Goal: Transaction & Acquisition: Download file/media

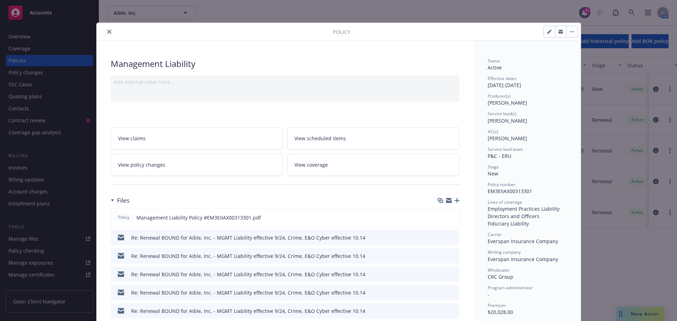
click at [106, 34] on button "close" at bounding box center [109, 31] width 8 height 8
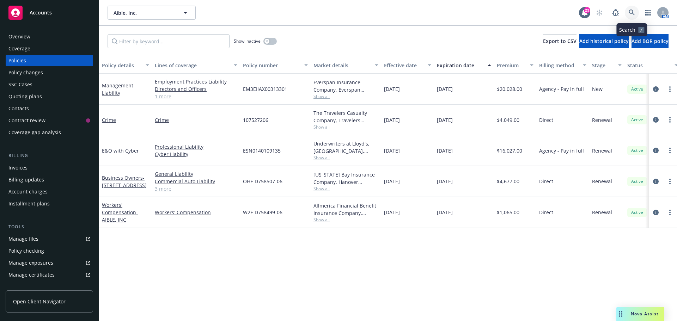
click at [633, 12] on icon at bounding box center [631, 13] width 6 height 6
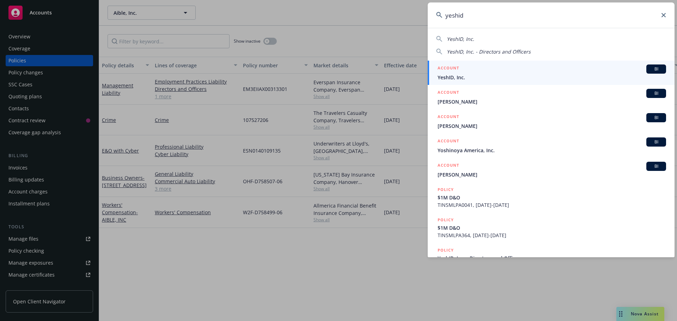
type input "yeshid"
click at [455, 78] on span "YeshID, Inc." at bounding box center [551, 77] width 228 height 7
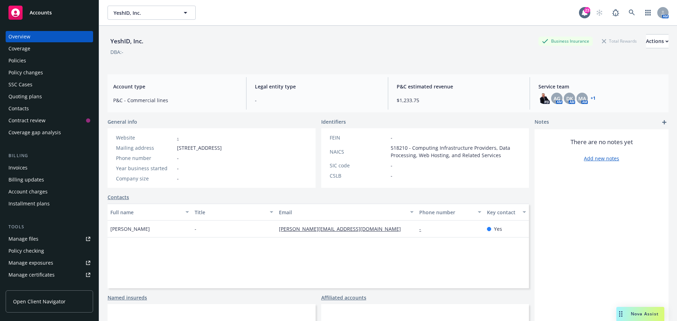
click at [16, 95] on div "Quoting plans" at bounding box center [24, 96] width 33 height 11
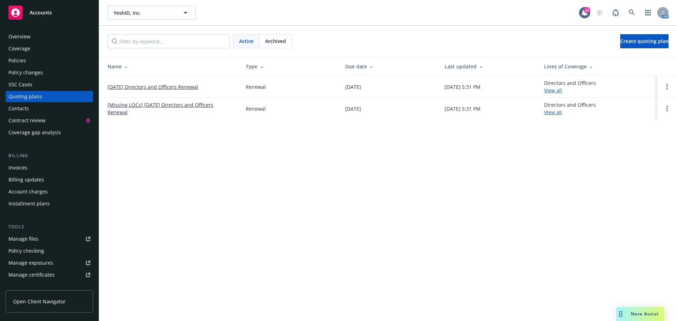
click at [132, 87] on link "[DATE] Directors and Officers Renewal" at bounding box center [152, 86] width 91 height 7
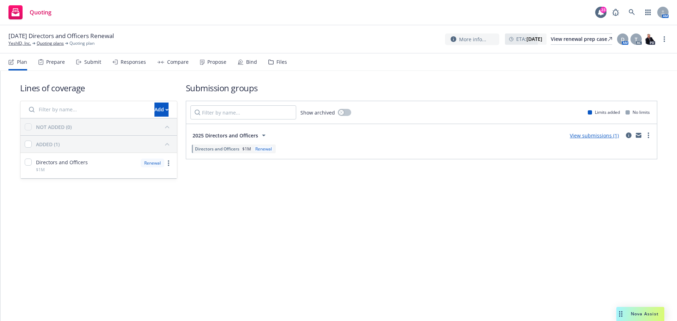
click at [589, 134] on link "View submissions (1)" at bounding box center [593, 135] width 49 height 7
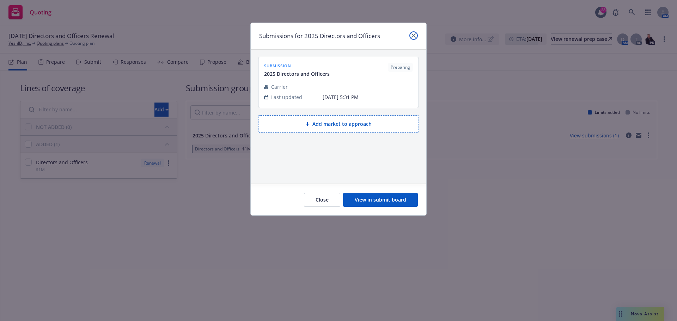
click at [414, 35] on icon "close" at bounding box center [413, 35] width 4 height 4
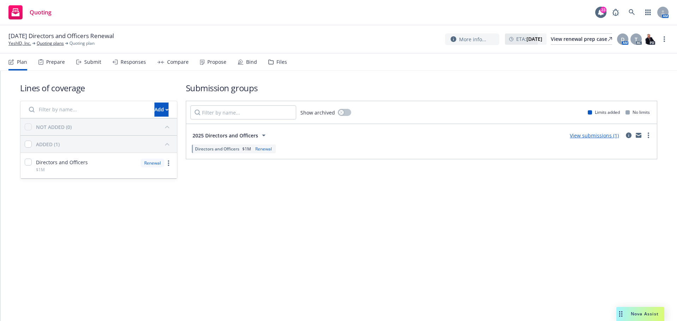
click at [606, 137] on link "View submissions (1)" at bounding box center [593, 135] width 49 height 7
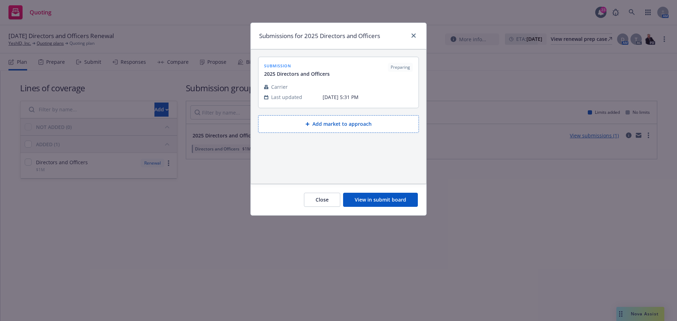
click at [380, 201] on button "View in submit board" at bounding box center [380, 200] width 75 height 14
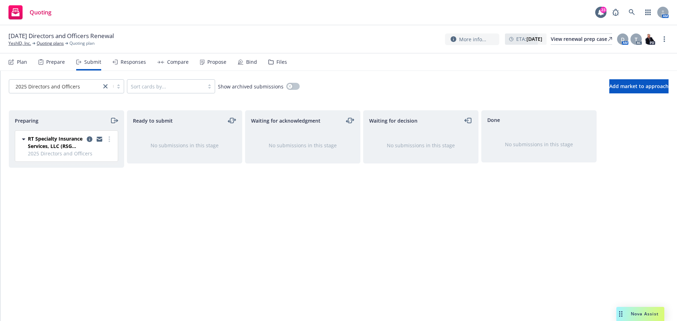
click at [115, 121] on icon "moveRight" at bounding box center [116, 121] width 4 height 0
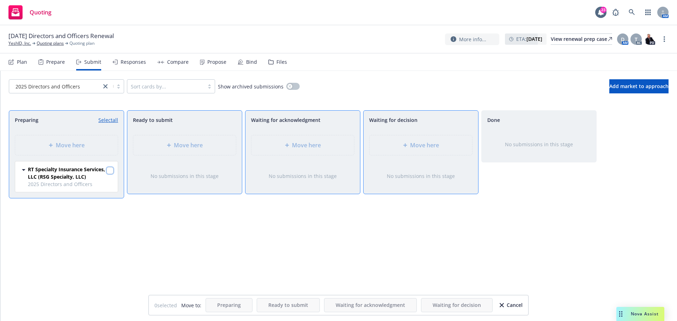
click at [109, 169] on input "checkbox" at bounding box center [109, 170] width 7 height 7
checkbox input "true"
drag, startPoint x: 425, startPoint y: 146, endPoint x: 420, endPoint y: 153, distance: 9.4
click at [425, 146] on span "Move here" at bounding box center [424, 145] width 29 height 8
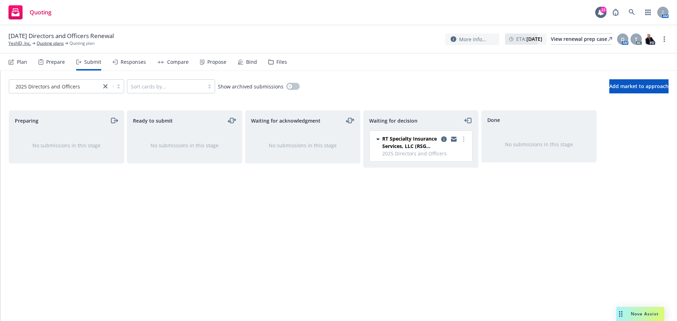
click at [278, 62] on div "Files" at bounding box center [281, 62] width 11 height 6
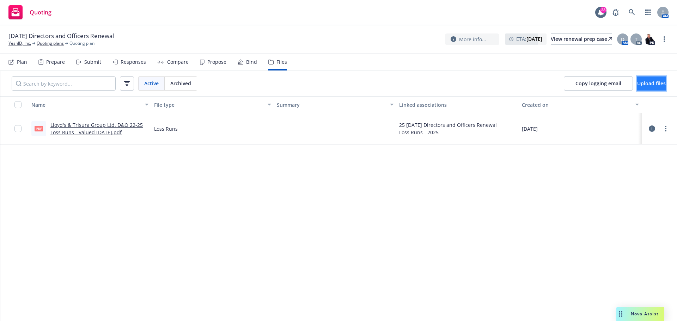
click at [637, 82] on span "Upload files" at bounding box center [651, 83] width 29 height 7
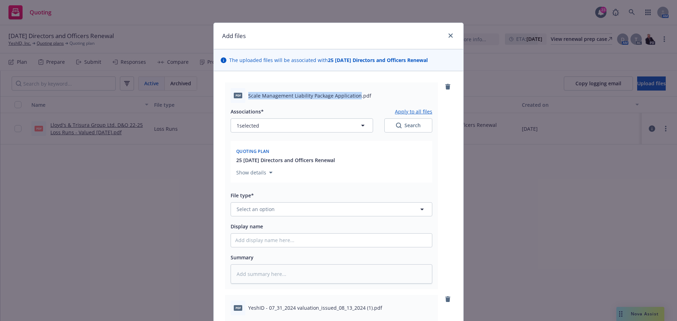
drag, startPoint x: 246, startPoint y: 94, endPoint x: 354, endPoint y: 95, distance: 108.2
click at [354, 95] on span "Scale Management Liability Package Application.pdf" at bounding box center [309, 95] width 123 height 7
copy span "Scale Management Liability Package Application"
click at [274, 205] on button "Select an option" at bounding box center [331, 209] width 202 height 14
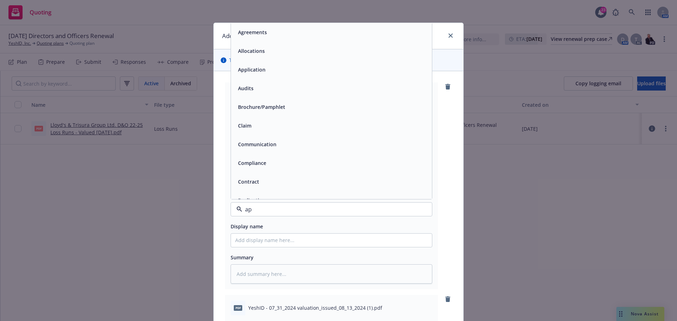
type input "app"
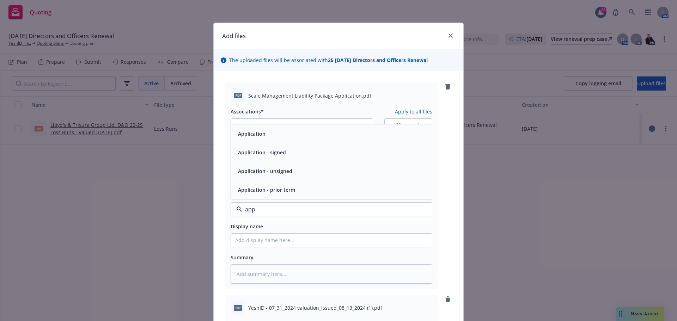
click at [298, 139] on div "Application" at bounding box center [331, 133] width 201 height 19
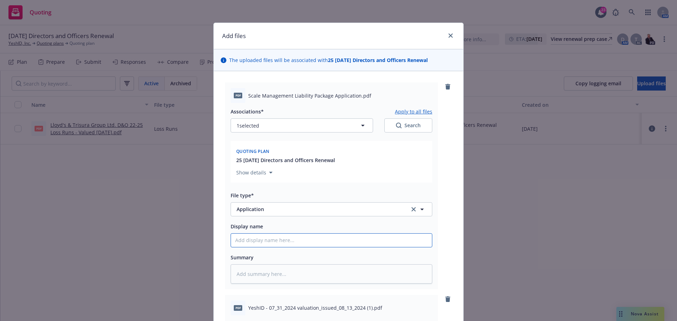
click at [257, 241] on input "Display name" at bounding box center [331, 240] width 201 height 13
paste input "Scale Management Liability Package Application"
type textarea "x"
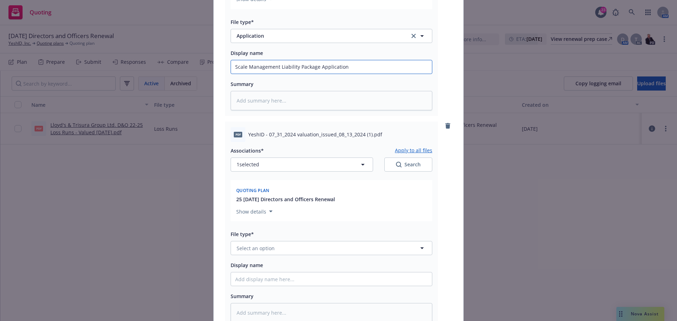
scroll to position [176, 0]
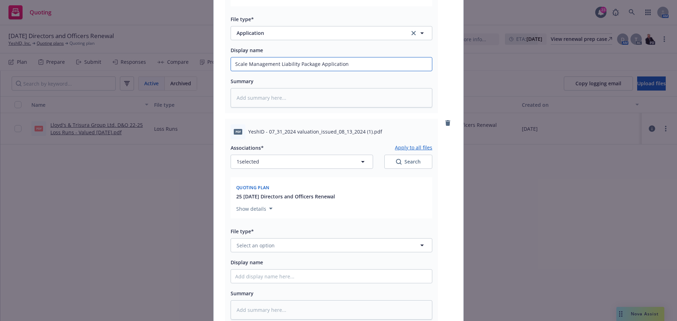
type input "Scale Management Liability Package Application"
drag, startPoint x: 246, startPoint y: 129, endPoint x: 362, endPoint y: 129, distance: 115.6
click at [362, 129] on span "YeshID - 07_31_2024 valuation_issued_08_13_2024 (1).pdf" at bounding box center [315, 131] width 134 height 7
copy span "YeshID - 07_31_2024 valuation_issued_08_13_2024"
click at [242, 244] on span "Select an option" at bounding box center [255, 245] width 38 height 7
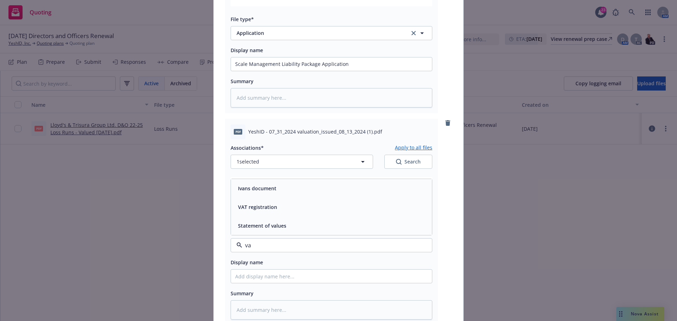
type input "val"
click at [276, 229] on span "Statement of values" at bounding box center [262, 225] width 48 height 7
click at [254, 278] on input "Display name" at bounding box center [331, 276] width 201 height 13
paste input "YeshID - 07_31_2024 valuation_issued_08_13_2024"
type textarea "x"
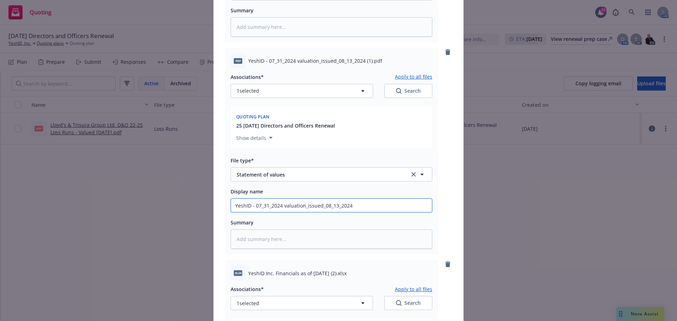
scroll to position [282, 0]
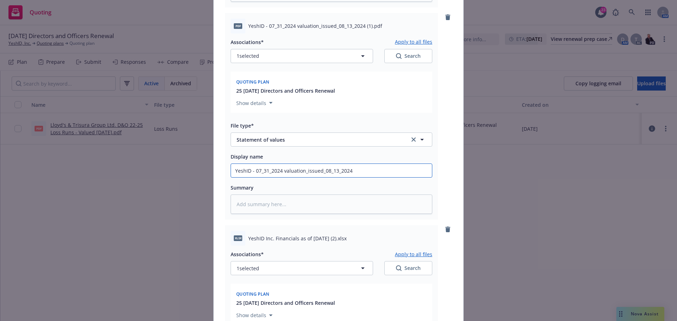
type input "YeshID - 07_31_2024 valuation_issued_08_13_2024"
click at [271, 138] on span "Statement of values" at bounding box center [317, 139] width 163 height 7
type input "other"
click at [260, 156] on div "Other" at bounding box center [331, 159] width 192 height 10
type textarea "x"
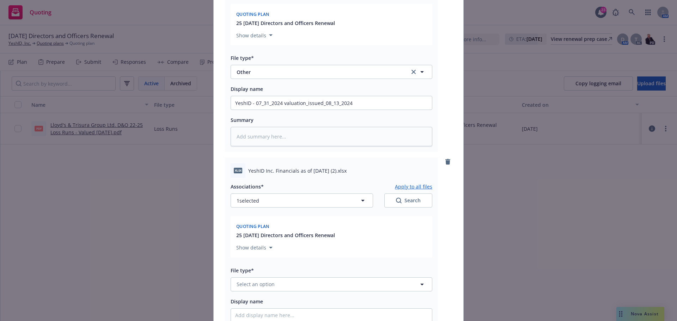
scroll to position [352, 0]
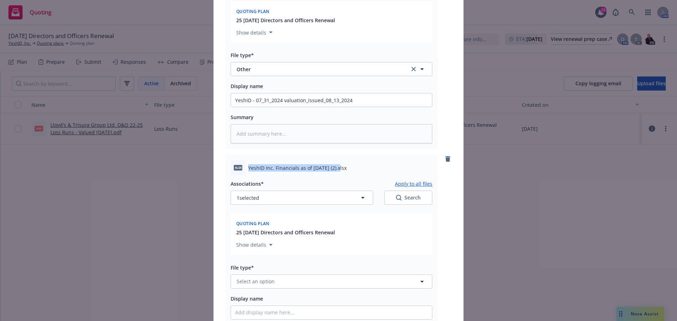
drag, startPoint x: 246, startPoint y: 167, endPoint x: 334, endPoint y: 164, distance: 87.8
click at [334, 164] on div "xlsx YeshID Inc. Financials as of Jul 31, 2025 (2).xlsx" at bounding box center [331, 167] width 202 height 15
copy span "YeshID Inc. Financials as of Jul 31, 2025"
click at [258, 284] on span "Select an option" at bounding box center [255, 281] width 38 height 7
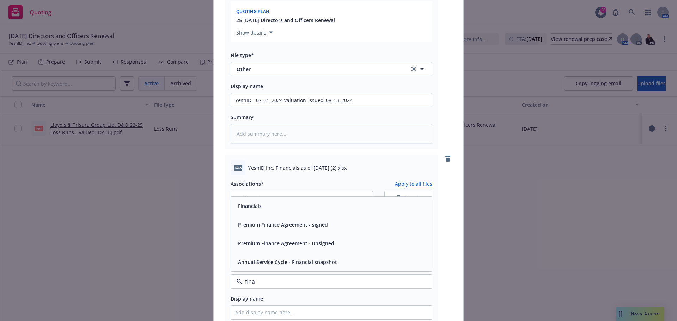
type input "finan"
click at [282, 208] on div "Financials" at bounding box center [331, 206] width 192 height 10
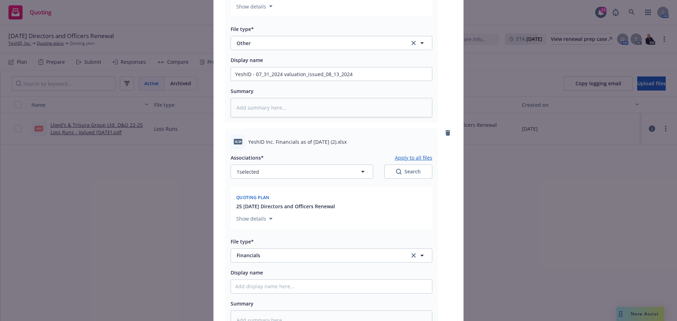
scroll to position [458, 0]
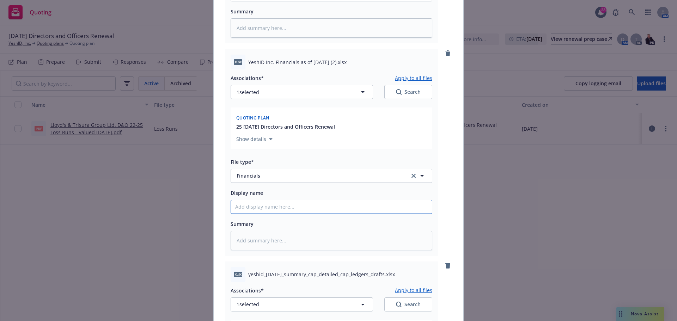
click at [260, 203] on input "Display name" at bounding box center [331, 206] width 201 height 13
paste input "YeshID Inc. Financials as of Jul 31, 2025"
type textarea "x"
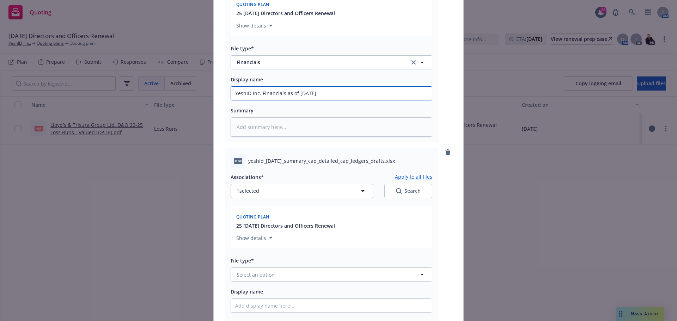
scroll to position [599, 0]
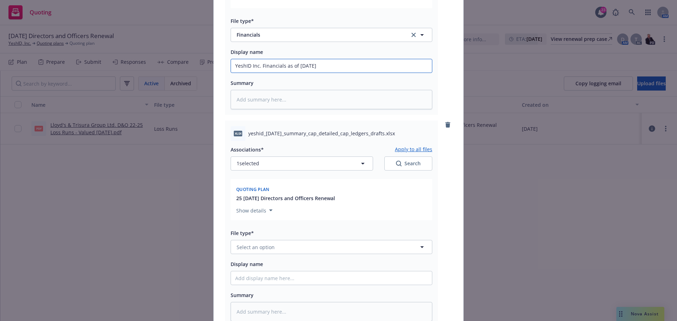
type input "YeshID Inc. Financials as of Jul 31, 2025"
drag, startPoint x: 246, startPoint y: 133, endPoint x: 388, endPoint y: 135, distance: 141.3
click at [388, 135] on span "yeshid_2025-07-01_summary_cap_detailed_cap_ledgers_drafts.xlsx" at bounding box center [321, 133] width 147 height 7
copy span "yeshid_2025-07-01_summary_cap_detailed_cap_ledgers_drafts"
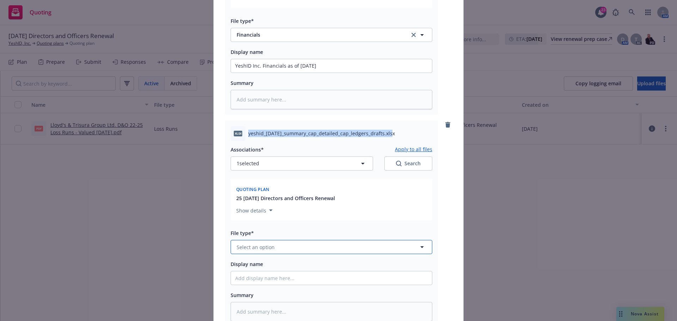
click at [249, 247] on span "Select an option" at bounding box center [255, 246] width 38 height 7
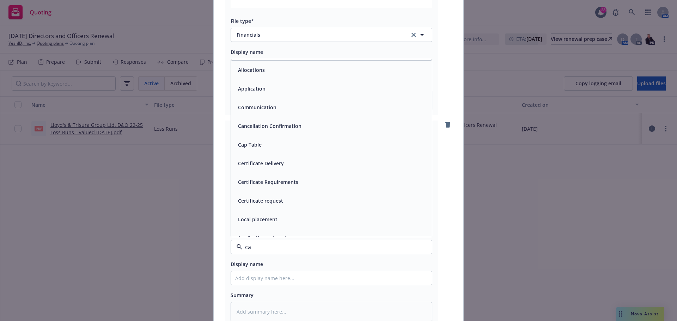
type input "cap"
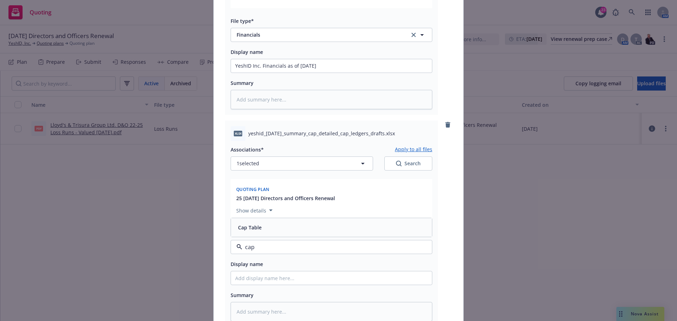
click at [260, 222] on div "Cap Table" at bounding box center [331, 227] width 192 height 10
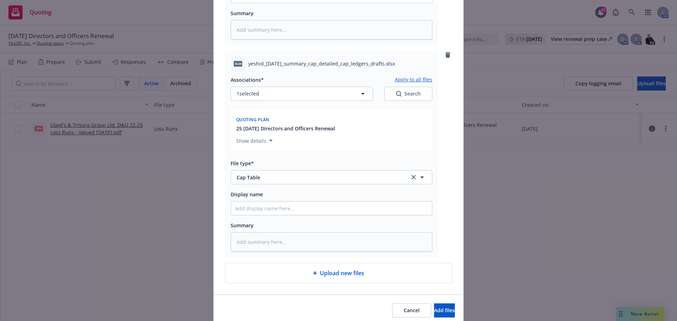
scroll to position [670, 0]
click at [249, 205] on input "Display name" at bounding box center [331, 207] width 201 height 13
paste input "yeshid_2025-07-01_summary_cap_detailed_cap_ledgers_drafts"
type textarea "x"
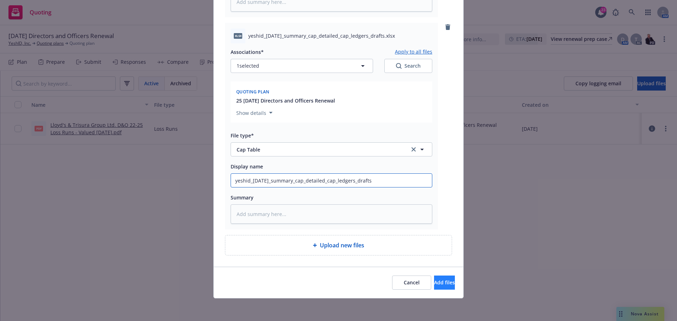
type input "yeshid_2025-07-01_summary_cap_detailed_cap_ledgers_drafts"
click at [434, 285] on span "Add files" at bounding box center [444, 282] width 21 height 7
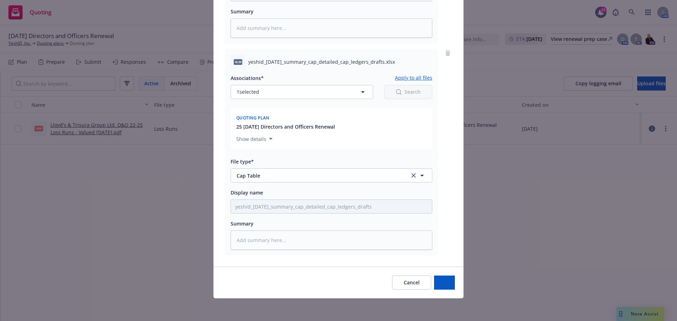
scroll to position [671, 0]
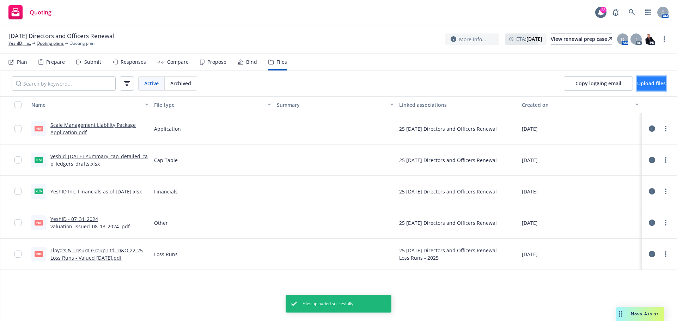
click at [637, 78] on button "Upload files" at bounding box center [651, 83] width 29 height 14
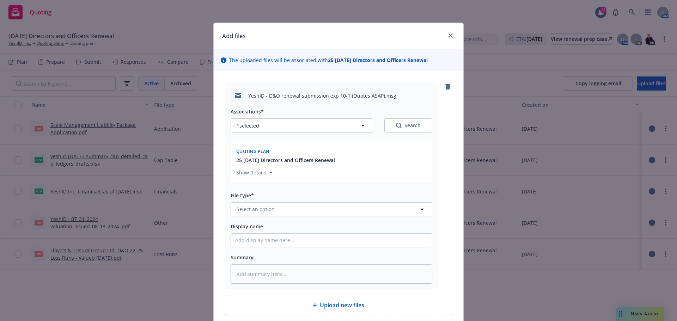
type textarea "x"
click at [251, 208] on span "Select an option" at bounding box center [255, 208] width 38 height 7
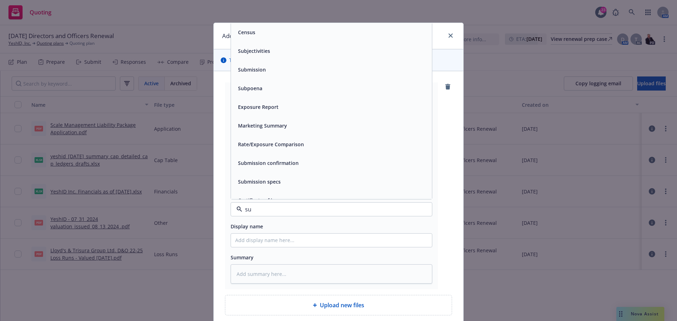
type input "sub"
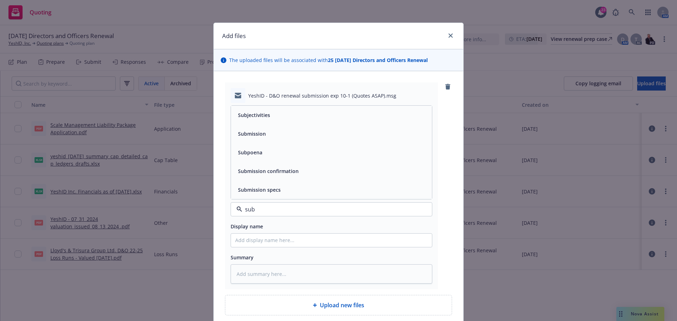
click at [272, 129] on div "Submission" at bounding box center [331, 134] width 192 height 10
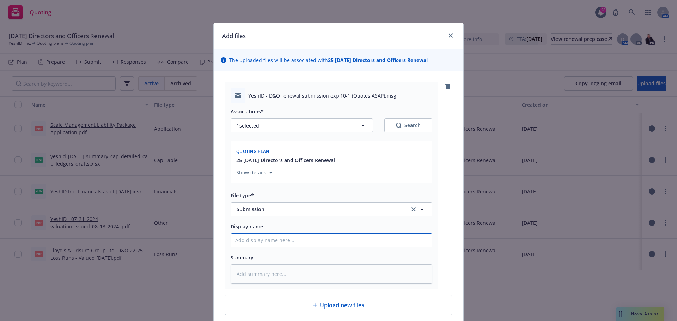
click at [255, 241] on input "Display name" at bounding box center [331, 240] width 201 height 13
type textarea "x"
type input "2"
type textarea "x"
type input "25"
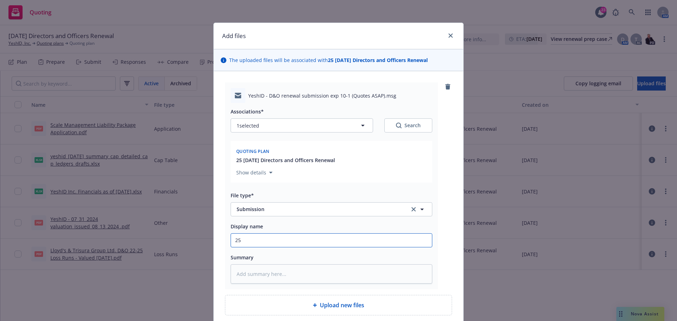
type textarea "x"
type input "25-"
type textarea "x"
type input "25-2"
type textarea "x"
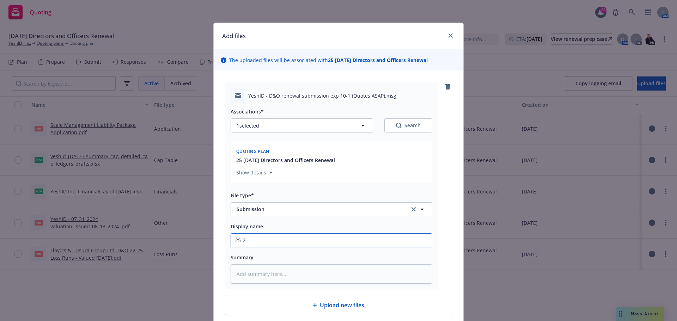
type input "25-26"
type textarea "x"
type input "25-26"
type textarea "x"
type input "25-26 R"
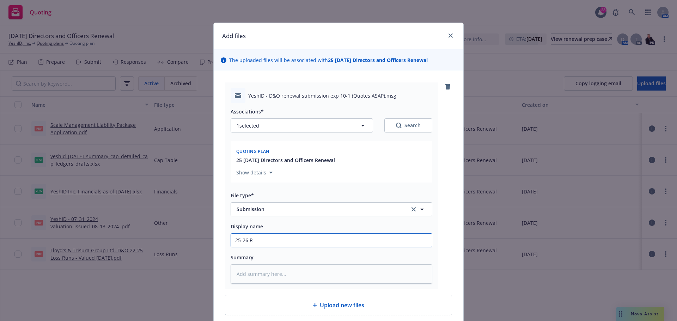
type textarea "x"
type input "25-26 RT"
type textarea "x"
type input "25-26 RT"
paste input "YeshID - D&O renewal submission exp 10-1 (Quotes ASAP)"
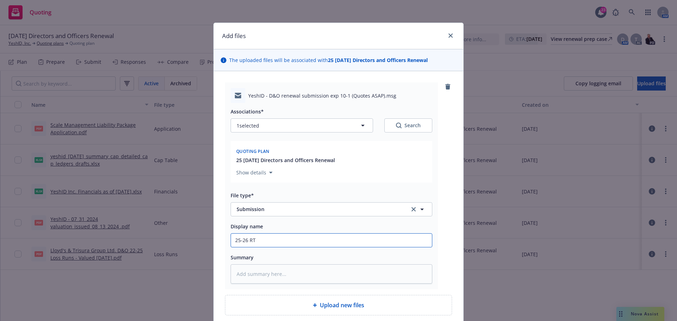
type textarea "x"
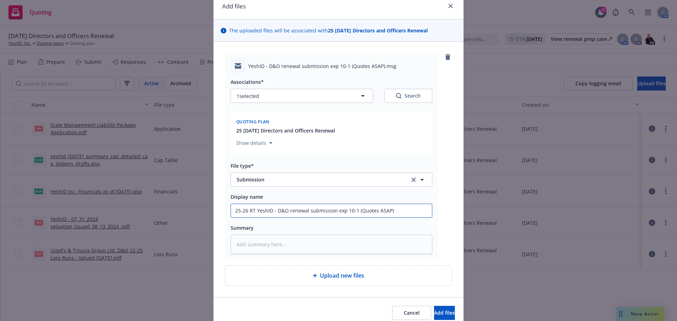
scroll to position [60, 0]
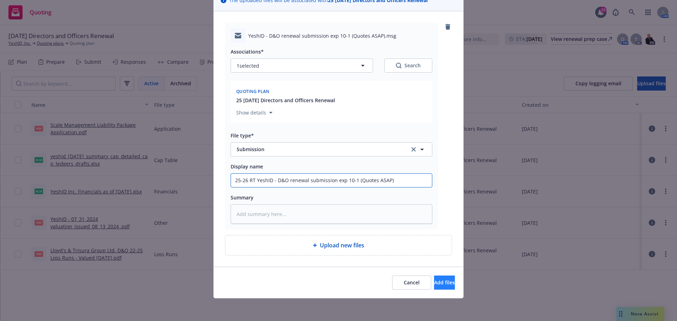
type input "25-26 RT YeshID - D&O renewal submission exp 10-1 (Quotes ASAP)"
click at [436, 285] on span "Add files" at bounding box center [444, 282] width 21 height 7
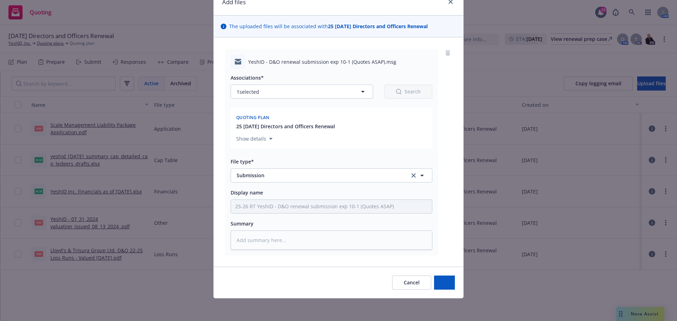
scroll to position [34, 0]
type textarea "x"
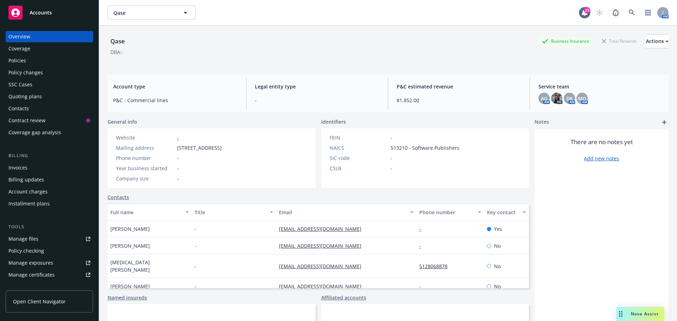
click at [20, 98] on div "Quoting plans" at bounding box center [24, 96] width 33 height 11
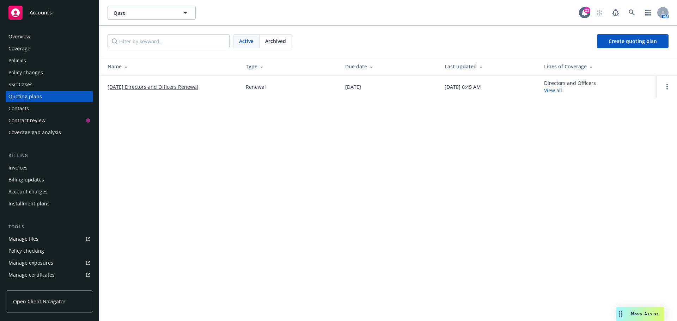
click at [142, 86] on link "[DATE] Directors and Officers Renewal" at bounding box center [152, 86] width 91 height 7
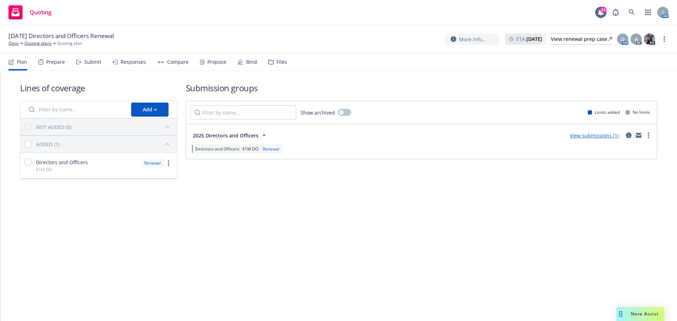
click at [277, 62] on div "Files" at bounding box center [281, 62] width 11 height 6
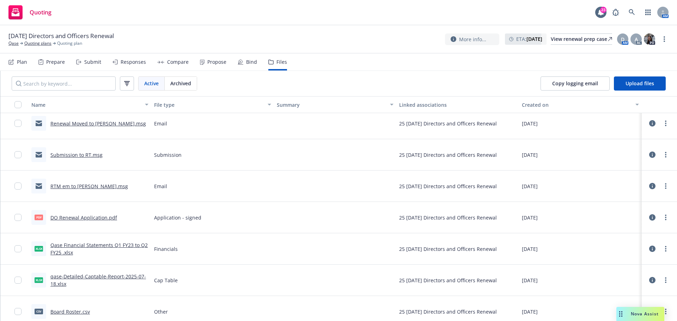
scroll to position [141, 0]
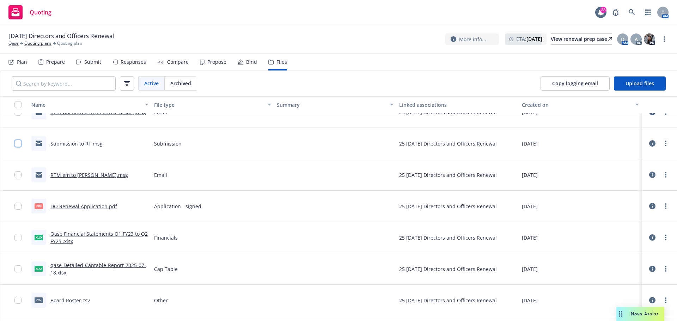
click at [17, 143] on input "checkbox" at bounding box center [17, 143] width 7 height 7
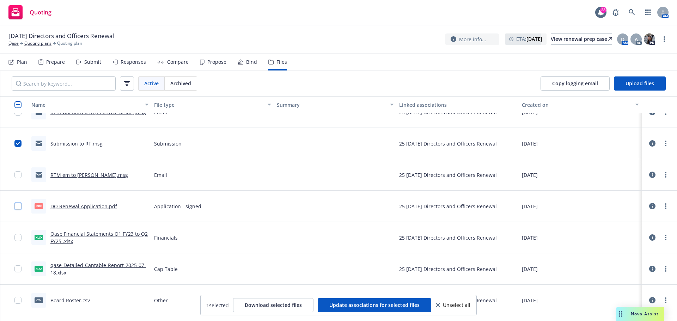
click at [18, 203] on input "checkbox" at bounding box center [17, 206] width 7 height 7
click at [18, 237] on input "checkbox" at bounding box center [17, 237] width 7 height 7
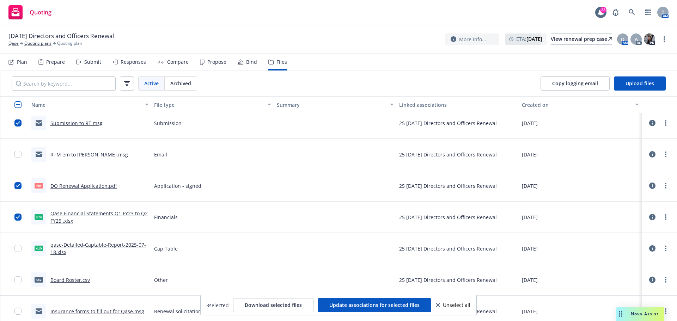
scroll to position [167, 0]
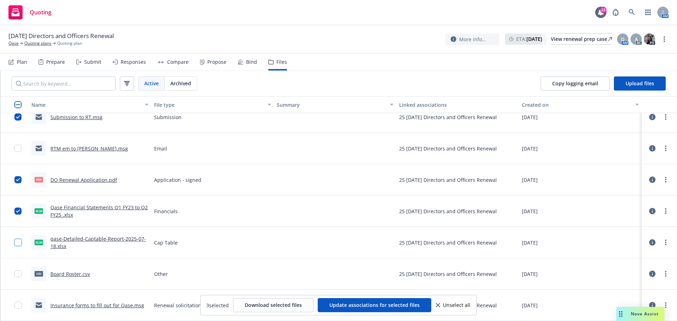
click at [17, 241] on input "checkbox" at bounding box center [17, 242] width 7 height 7
click at [20, 273] on input "checkbox" at bounding box center [17, 273] width 7 height 7
click at [272, 303] on span "Download selected files" at bounding box center [273, 305] width 57 height 7
click at [630, 15] on icon at bounding box center [631, 12] width 6 height 6
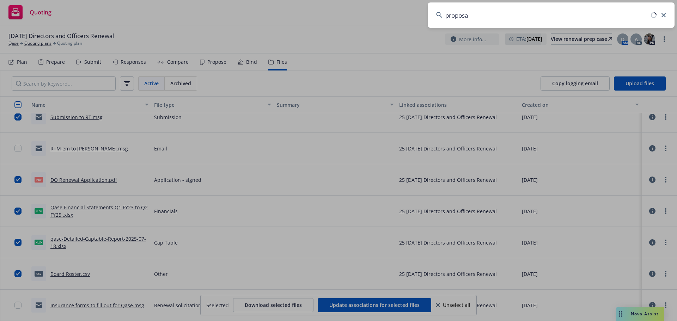
type input "proposal"
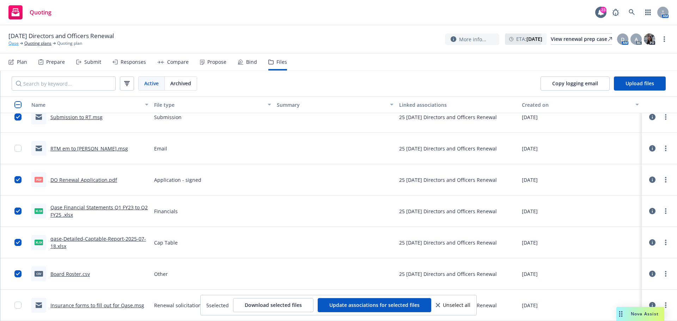
click at [16, 42] on link "Qase" at bounding box center [13, 43] width 10 height 6
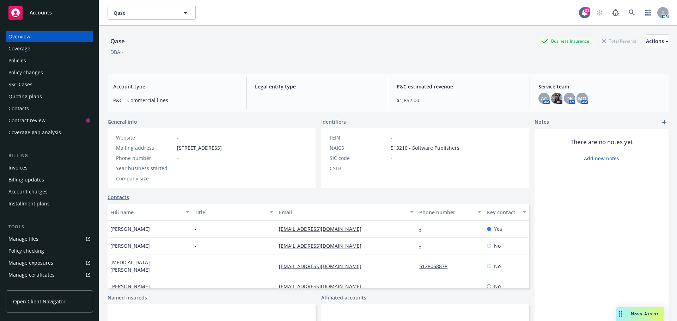
click at [25, 240] on div "Manage files" at bounding box center [23, 238] width 30 height 11
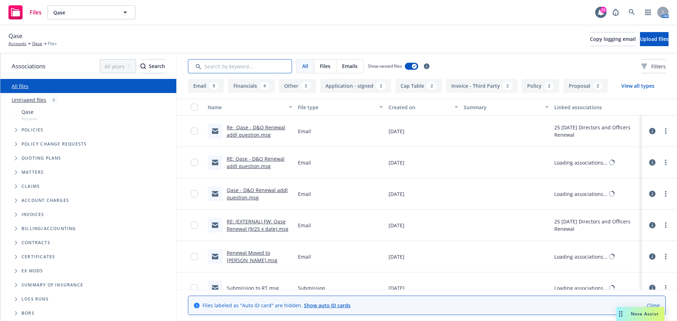
click at [252, 64] on input "Search by keyword..." at bounding box center [240, 66] width 104 height 14
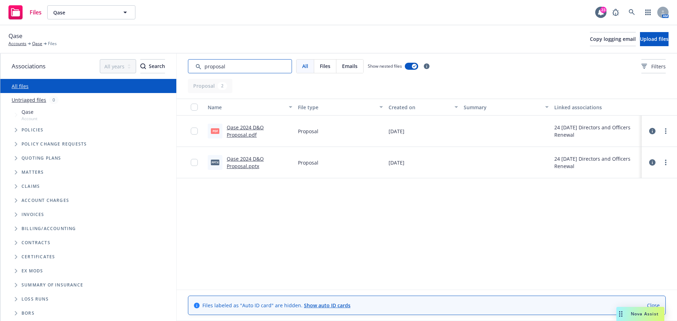
type input "proposal"
click at [194, 132] on input "checkbox" at bounding box center [194, 131] width 7 height 7
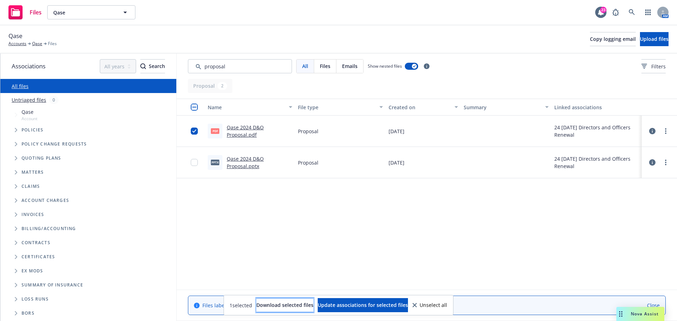
click at [283, 307] on span "Download selected files" at bounding box center [284, 305] width 57 height 7
click at [193, 130] on input "checkbox" at bounding box center [194, 131] width 7 height 7
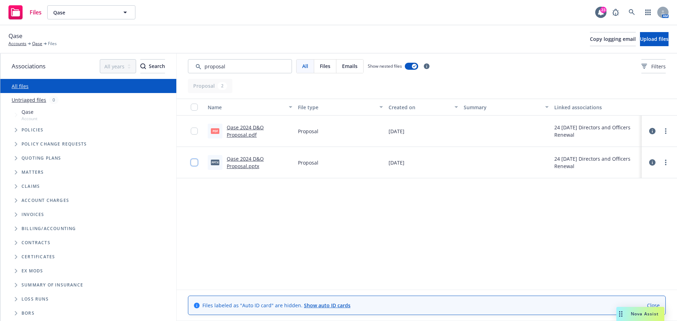
click at [195, 163] on input "checkbox" at bounding box center [194, 162] width 7 height 7
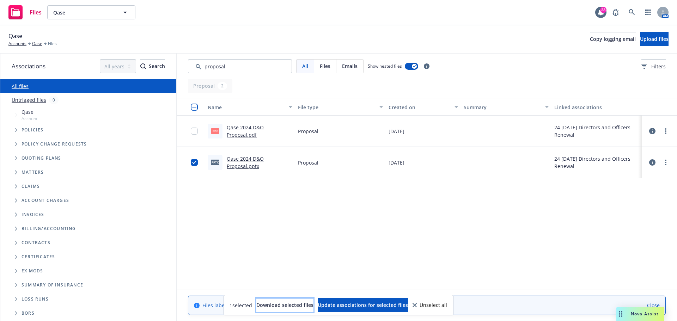
click at [283, 305] on span "Download selected files" at bounding box center [284, 305] width 57 height 7
click at [542, 208] on div "Name File type Created on Summary Linked associations pdf Qase 2024 D&O Proposa…" at bounding box center [427, 194] width 500 height 191
click at [195, 161] on input "checkbox" at bounding box center [194, 162] width 7 height 7
